Goal: Download file/media

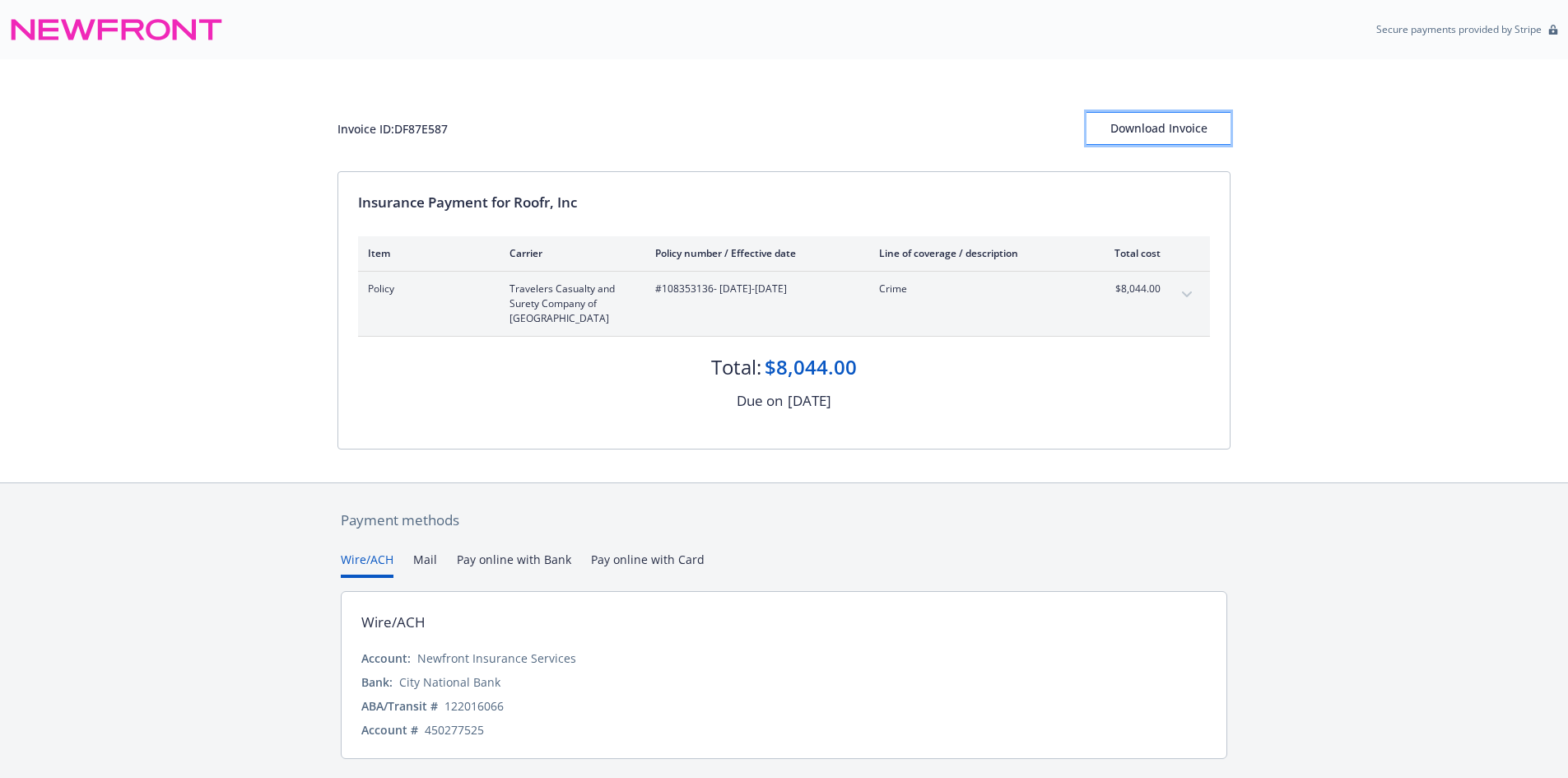
click at [1160, 130] on div "Download Invoice" at bounding box center [1158, 128] width 144 height 31
